Goal: Task Accomplishment & Management: Schedule a Webinar

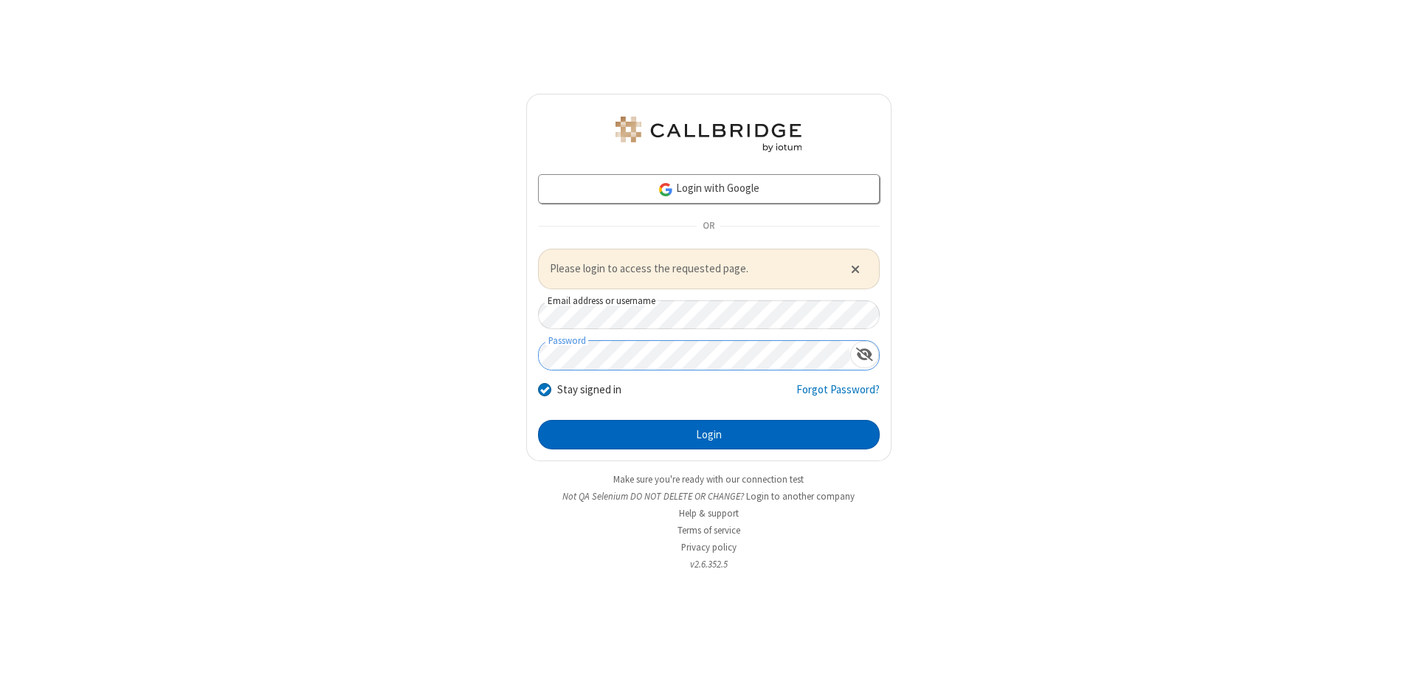
click at [709, 434] on button "Login" at bounding box center [709, 435] width 342 height 30
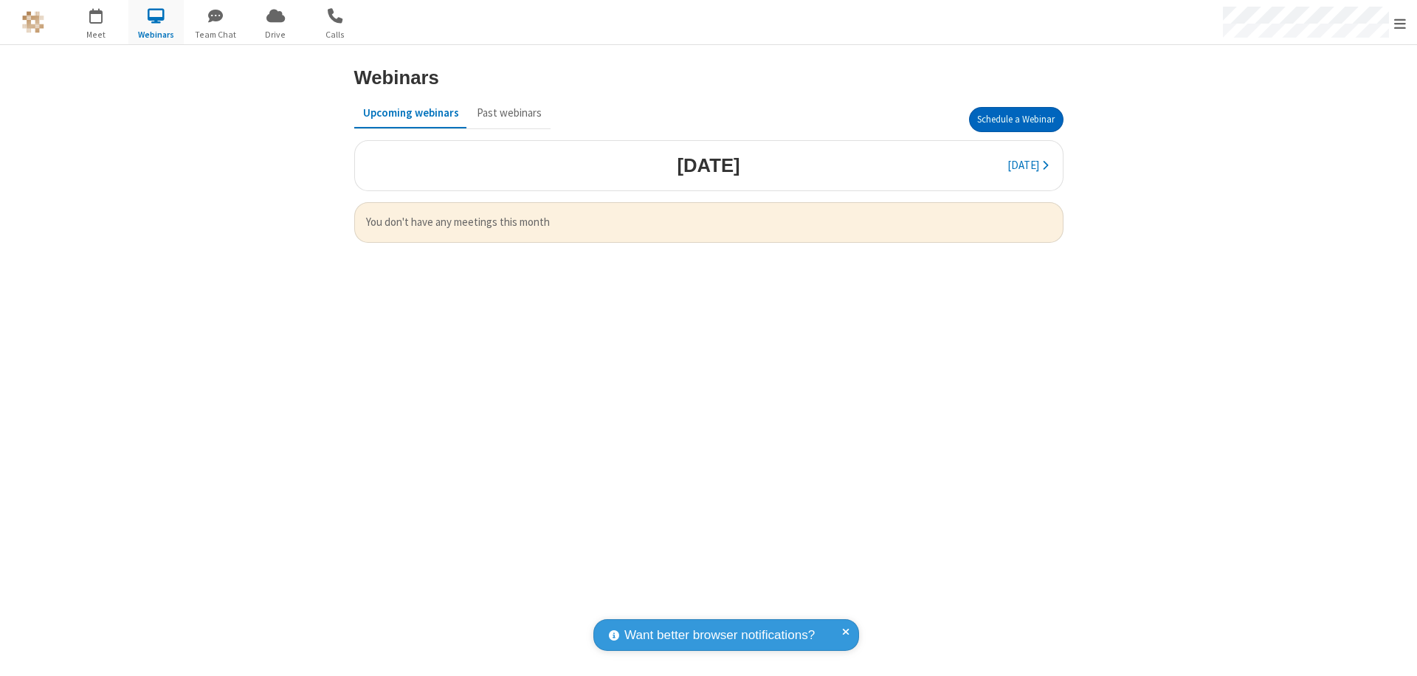
click at [1016, 120] on button "Schedule a Webinar" at bounding box center [1016, 119] width 94 height 25
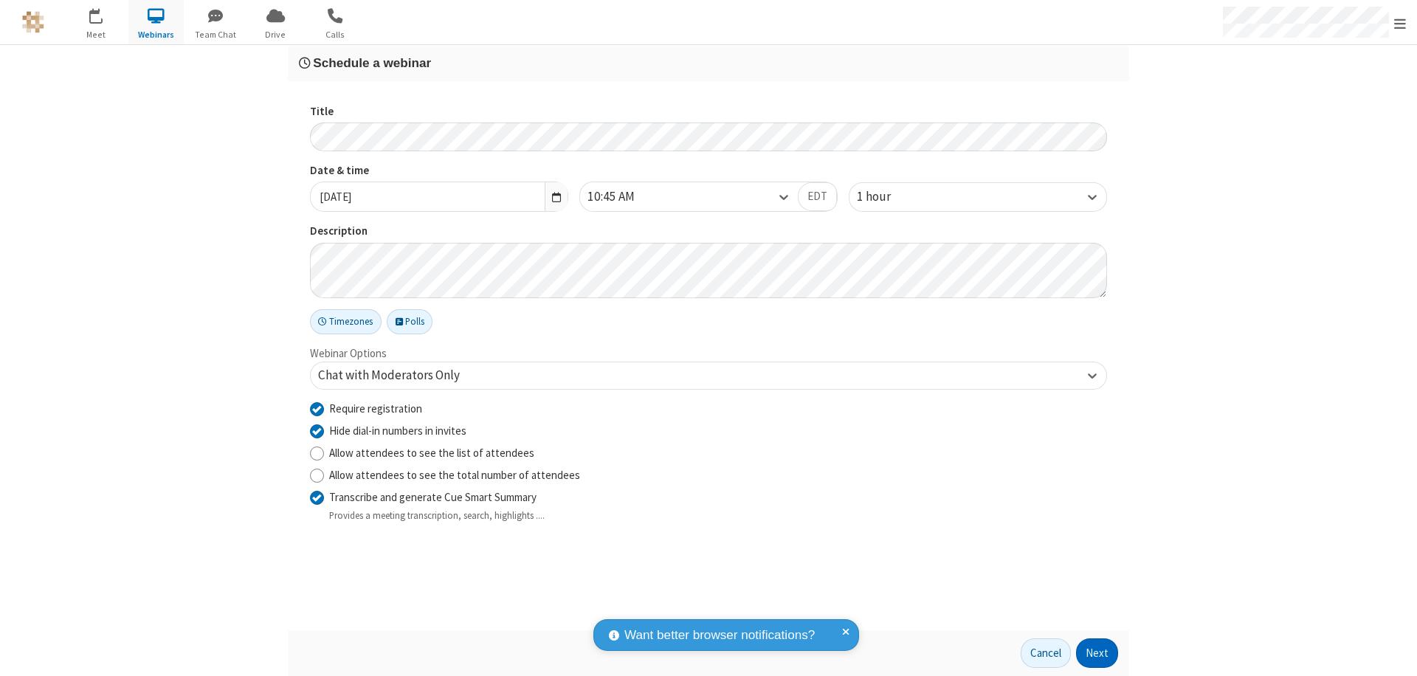
click at [1098, 653] on button "Next" at bounding box center [1097, 654] width 42 height 30
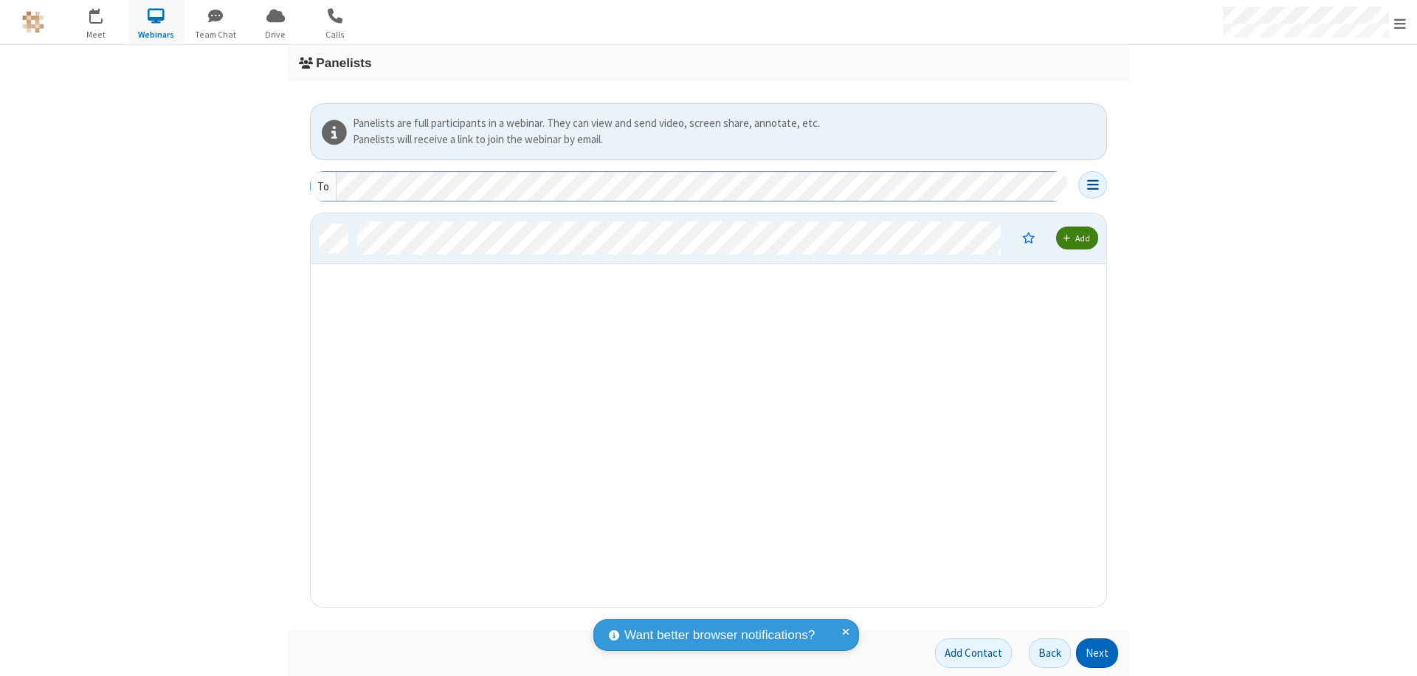
click at [1098, 653] on button "Next" at bounding box center [1097, 654] width 42 height 30
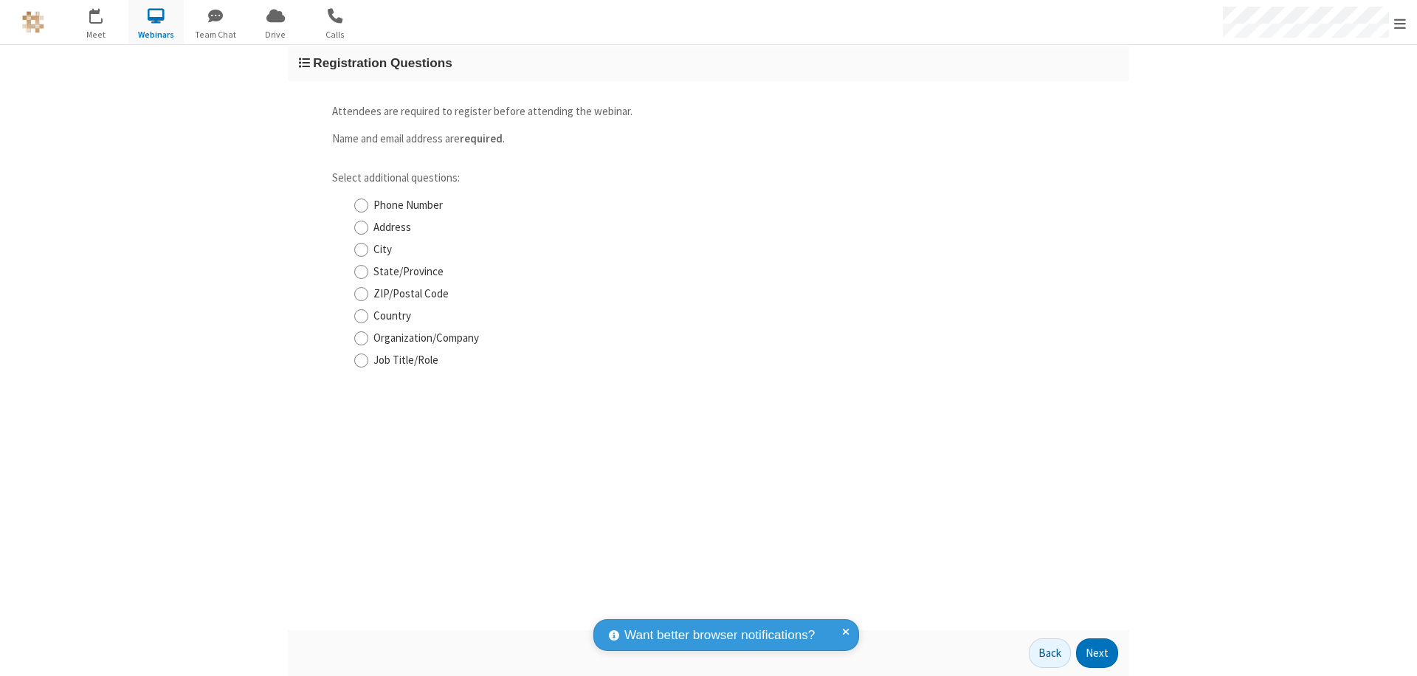
click at [361, 205] on input "Phone Number" at bounding box center [361, 206] width 14 height 16
checkbox input "true"
click at [1098, 653] on button "Next" at bounding box center [1097, 654] width 42 height 30
